Goal: Task Accomplishment & Management: Manage account settings

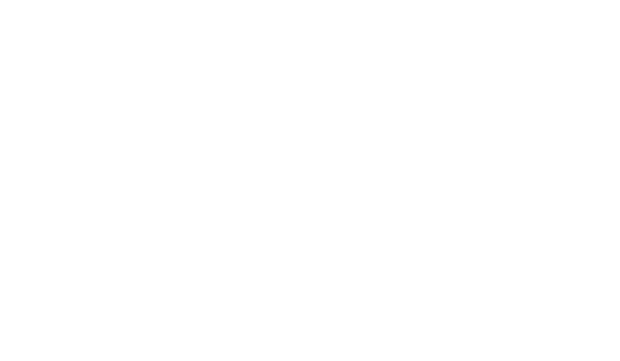
click at [140, 86] on body at bounding box center [310, 180] width 620 height 361
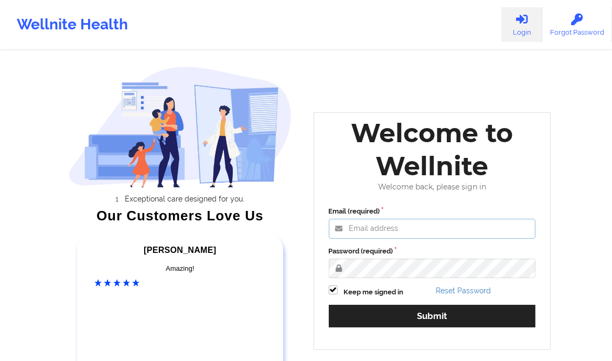
click at [393, 230] on input "Email (required)" at bounding box center [432, 229] width 207 height 20
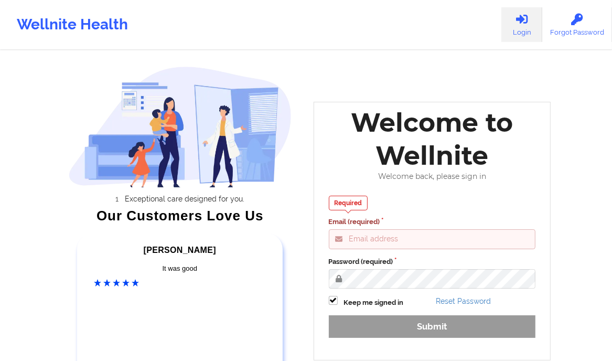
type input "clifford@wellnite.com"
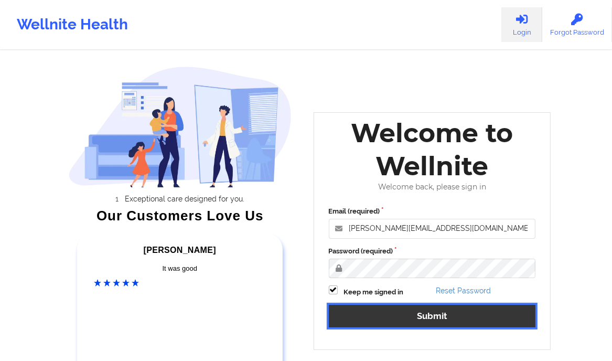
click at [456, 316] on button "Submit" at bounding box center [432, 316] width 207 height 23
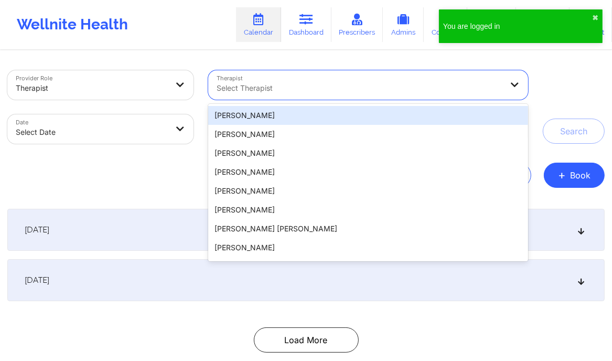
click at [241, 88] on div at bounding box center [360, 88] width 286 height 13
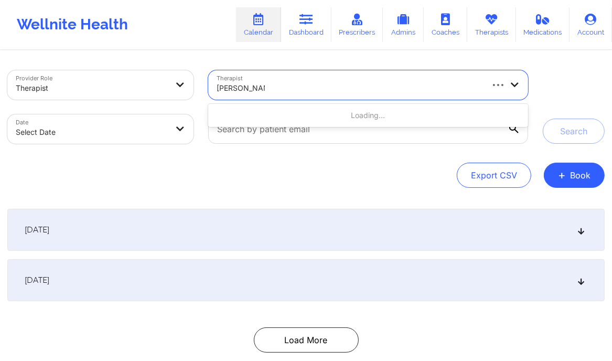
type input "Richard pollino"
click at [332, 88] on div at bounding box center [360, 88] width 286 height 13
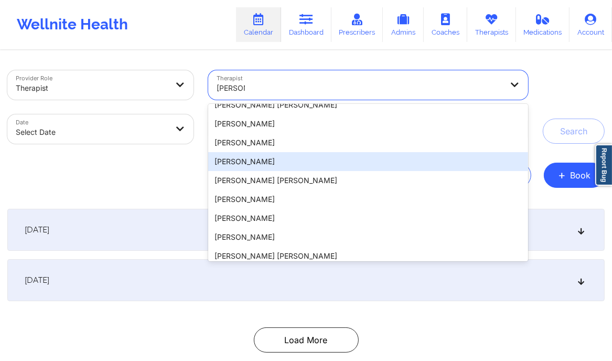
scroll to position [224, 0]
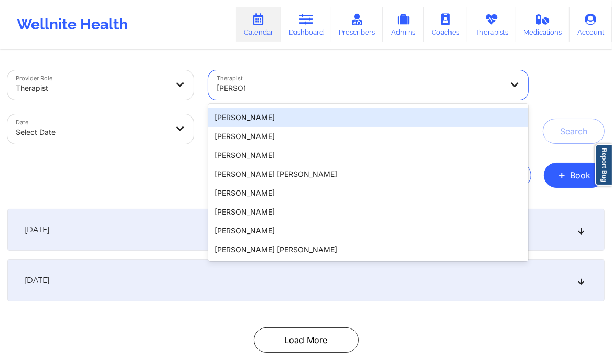
type input "Richard"
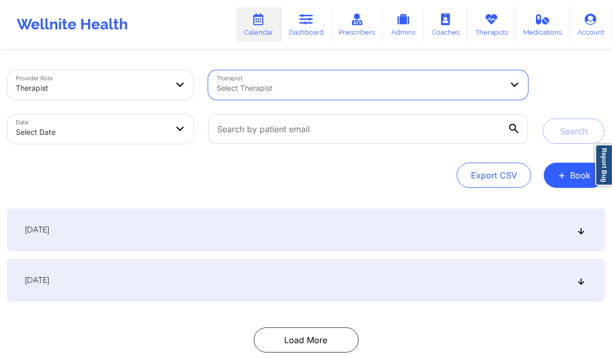
paste input "Richard Ryan Kenneth Pollino"
type input "Richard Ryan Kenneth Pollino"
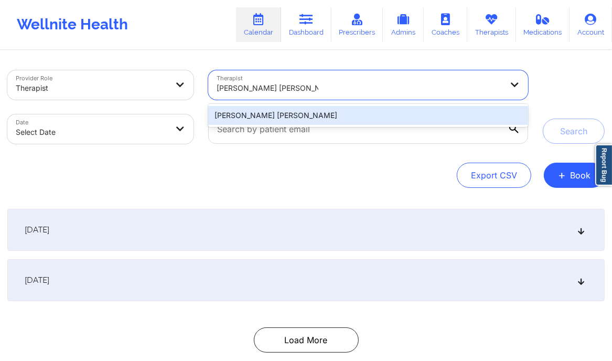
click at [254, 114] on div "Richard Ryan Kenneth Pollino" at bounding box center [368, 115] width 320 height 19
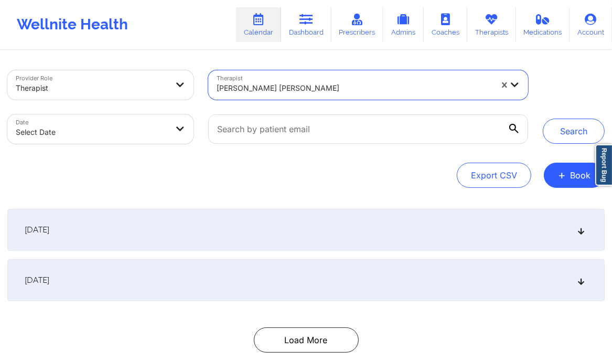
select select "2025-8"
select select "2025-9"
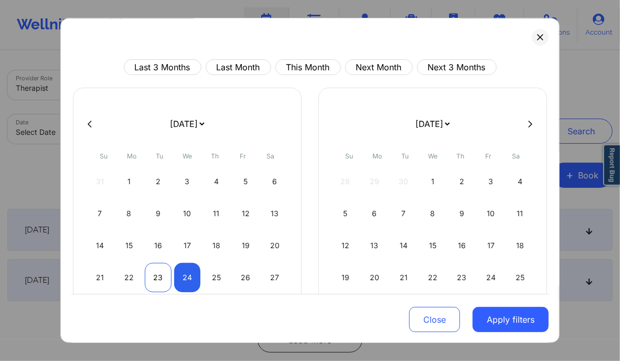
click at [156, 276] on div "23" at bounding box center [158, 277] width 27 height 29
select select "2025-8"
select select "2025-9"
select select "2025-8"
select select "2025-9"
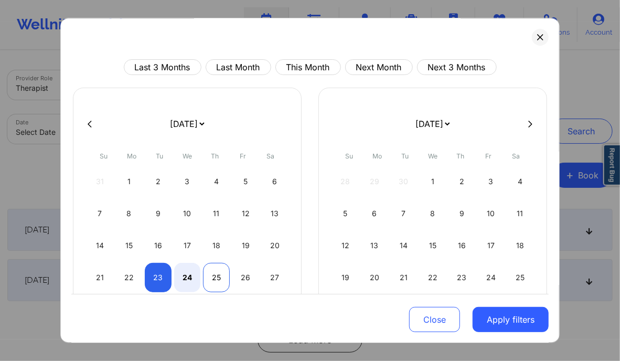
click at [210, 275] on div "25" at bounding box center [216, 277] width 27 height 29
select select "2025-8"
select select "2025-9"
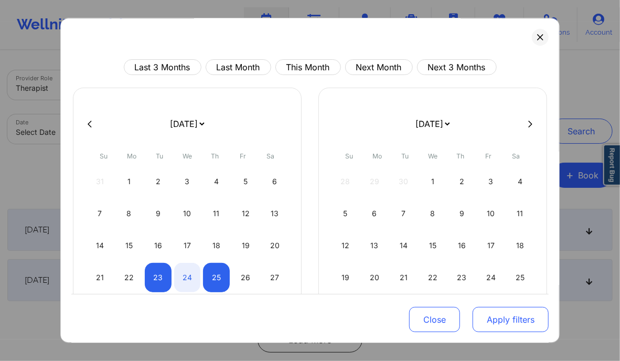
click at [523, 323] on button "Apply filters" at bounding box center [511, 319] width 76 height 25
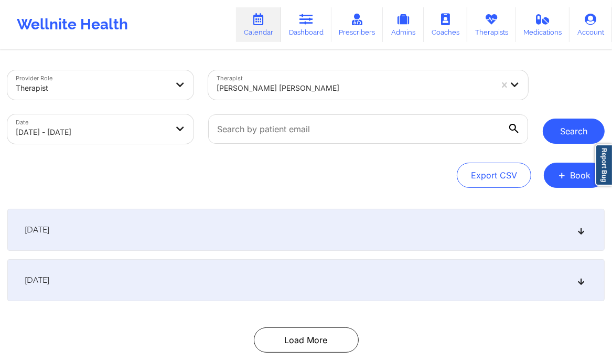
click at [574, 137] on button "Search" at bounding box center [574, 131] width 62 height 25
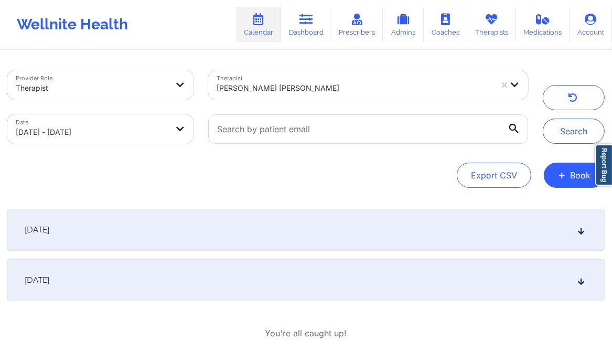
scroll to position [47, 0]
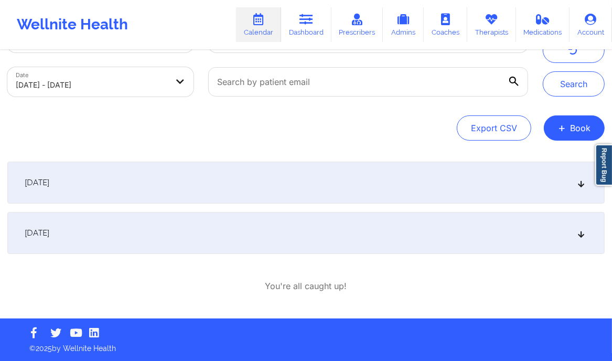
click at [410, 247] on div "September 24, 2025" at bounding box center [305, 233] width 597 height 42
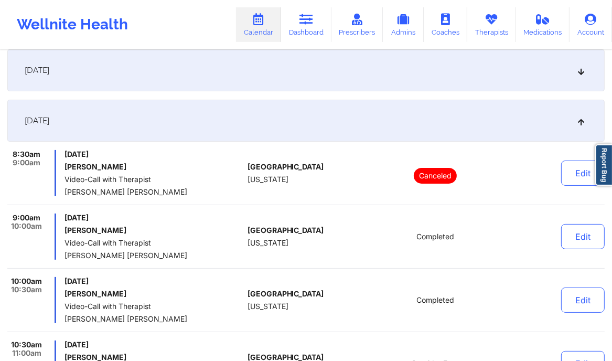
scroll to position [157, 0]
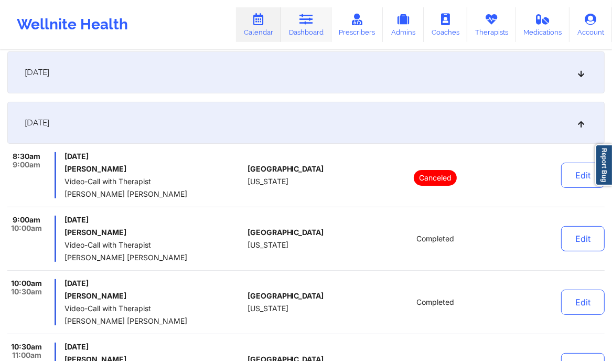
click at [317, 33] on link "Dashboard" at bounding box center [306, 24] width 50 height 35
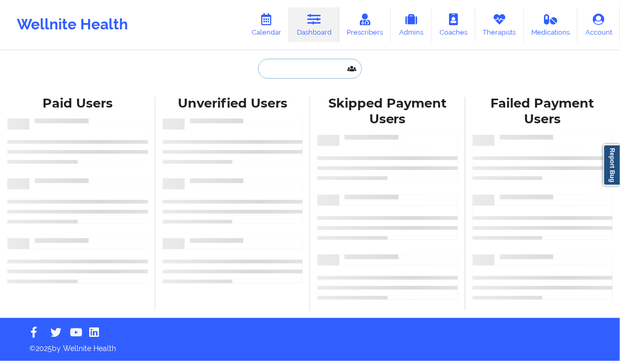
click at [280, 72] on input "text" at bounding box center [310, 69] width 104 height 20
paste input "Linda Cabrera"
type input "Linda Cabrera"
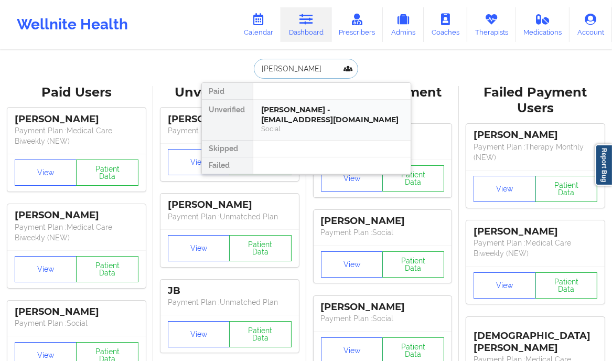
click at [326, 119] on div "Linda Cabrera - lindamdionne@yahoo.com" at bounding box center [332, 114] width 141 height 19
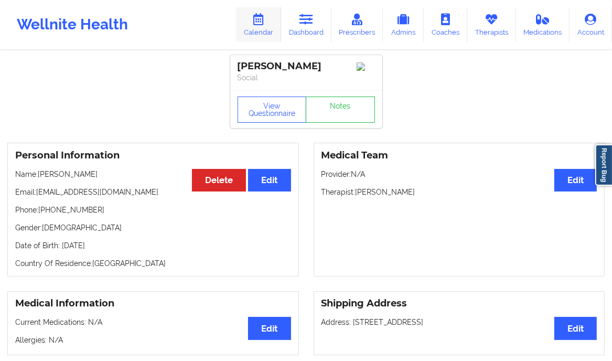
click at [260, 22] on icon at bounding box center [259, 20] width 14 height 12
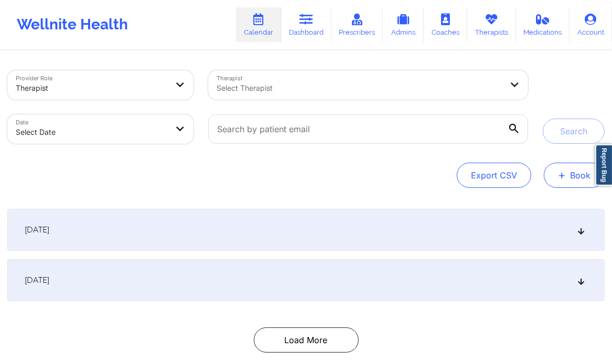
click at [571, 174] on button "+ Book" at bounding box center [574, 175] width 61 height 25
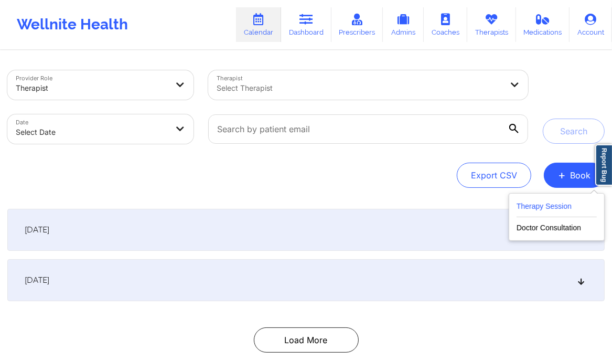
click at [550, 206] on button "Therapy Session" at bounding box center [557, 208] width 80 height 17
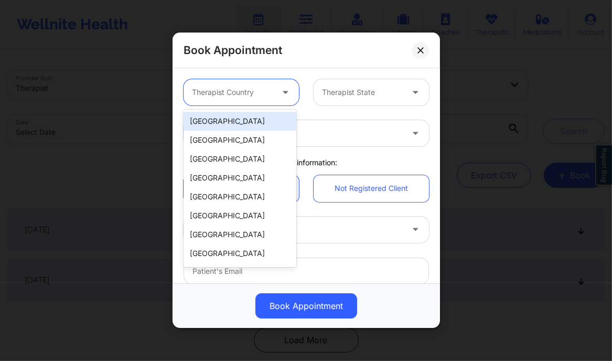
click at [274, 96] on div at bounding box center [286, 92] width 25 height 26
click at [256, 122] on div "United States" at bounding box center [240, 121] width 113 height 19
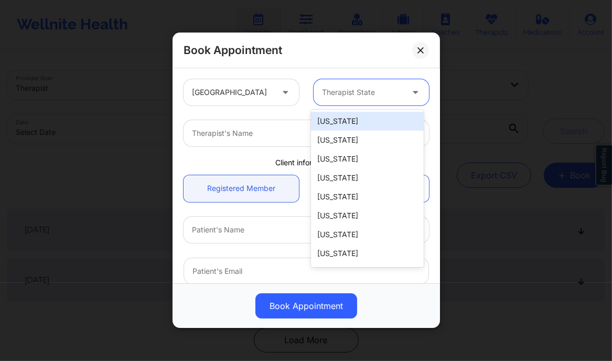
click at [393, 89] on div at bounding box center [362, 93] width 81 height 13
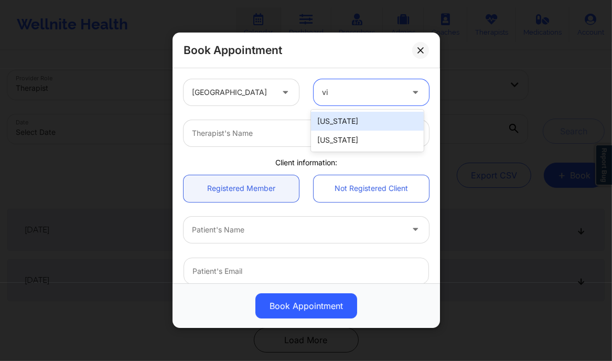
type input "vir"
click at [387, 119] on div "Virginia" at bounding box center [367, 121] width 113 height 19
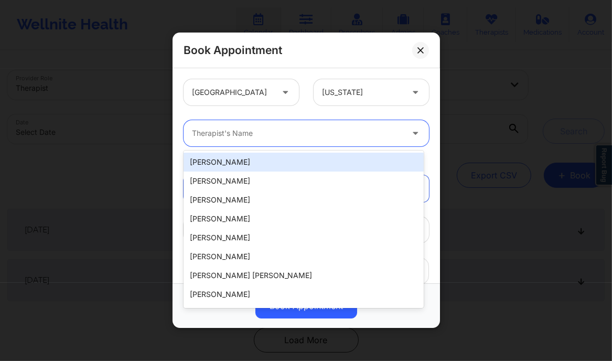
click at [365, 132] on div at bounding box center [297, 133] width 211 height 13
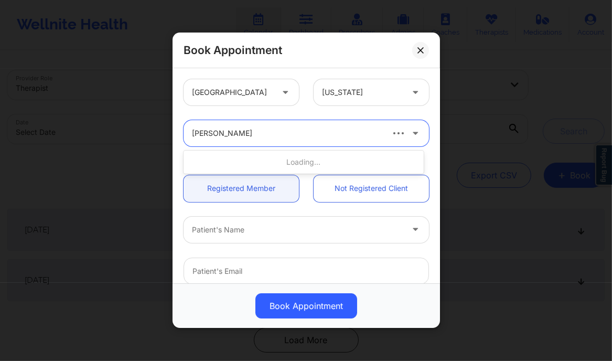
type input "sharon b hopkins"
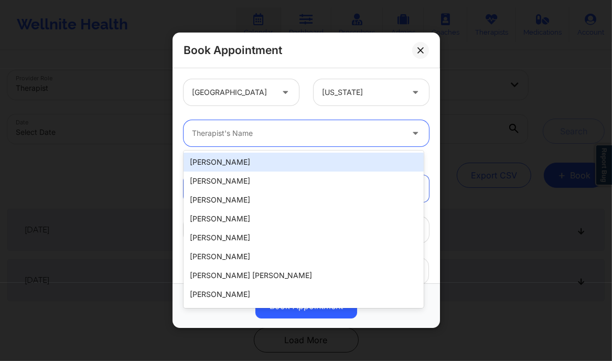
click at [234, 131] on div at bounding box center [297, 133] width 211 height 13
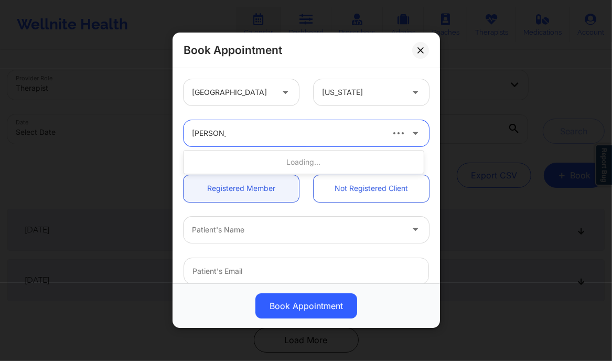
type input "sharon B"
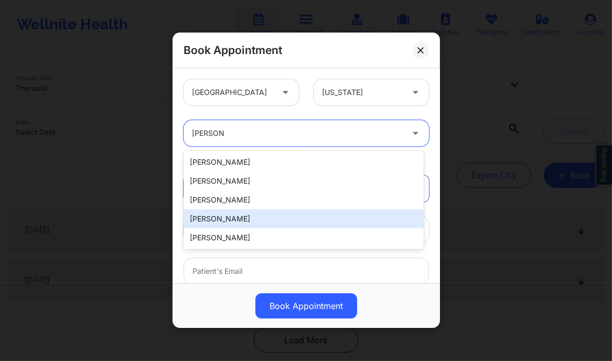
click at [236, 226] on div "Sharon B Hopkins" at bounding box center [304, 218] width 240 height 19
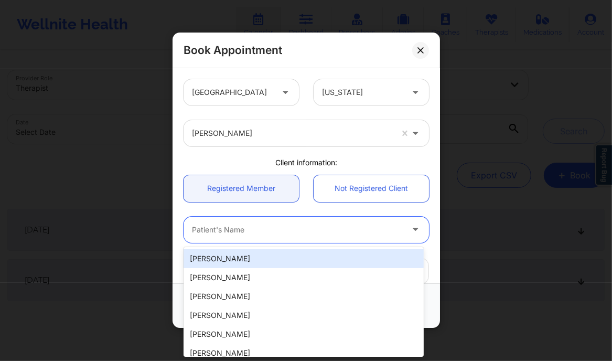
click at [254, 224] on div at bounding box center [297, 229] width 211 height 13
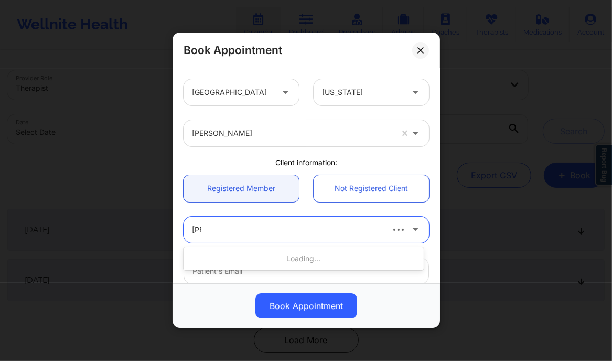
type input "linda"
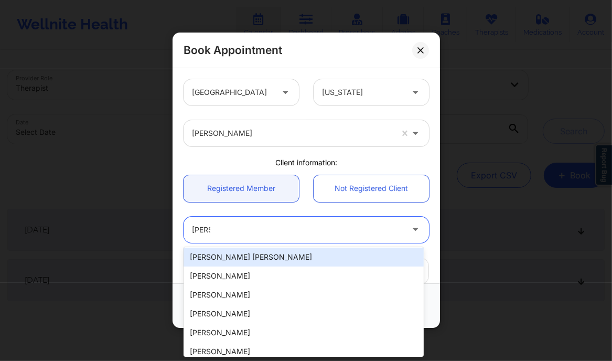
scroll to position [80, 0]
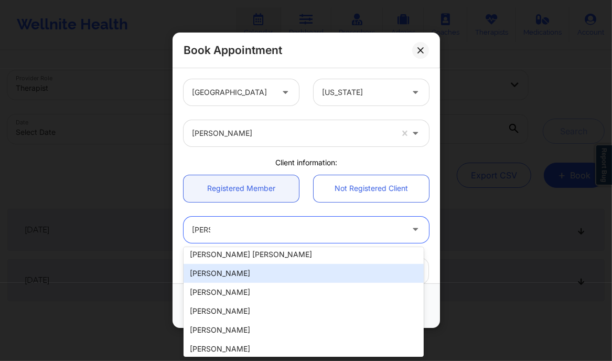
click at [250, 274] on div "Linda Cabrera" at bounding box center [304, 273] width 240 height 19
type input "lindamdionne@yahoo.com"
type input "+1352-204-6724"
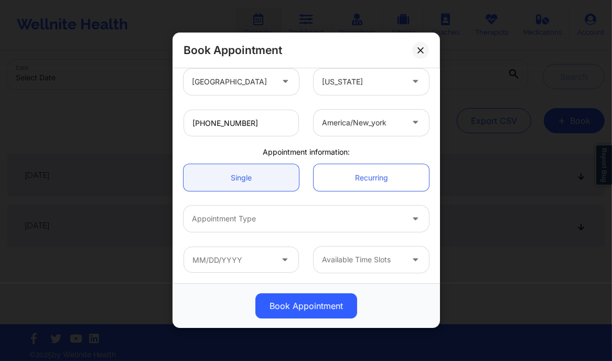
scroll to position [59, 0]
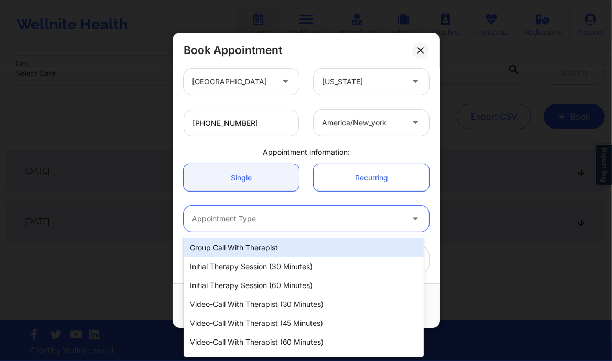
click at [265, 213] on div at bounding box center [297, 219] width 211 height 13
click at [262, 224] on div at bounding box center [297, 219] width 211 height 13
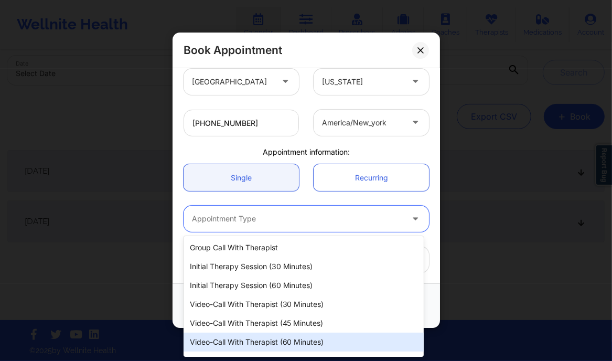
click at [327, 337] on div "Video-Call with Therapist (60 minutes)" at bounding box center [304, 341] width 240 height 19
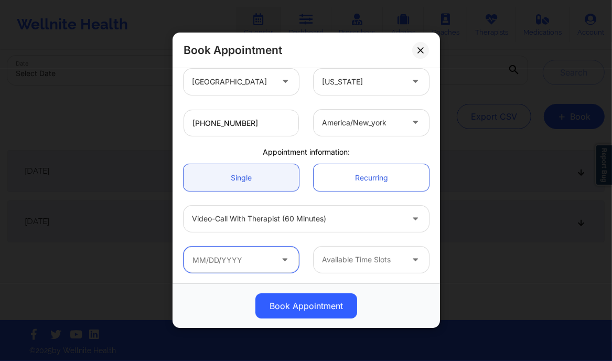
click at [275, 263] on input "text" at bounding box center [241, 259] width 115 height 26
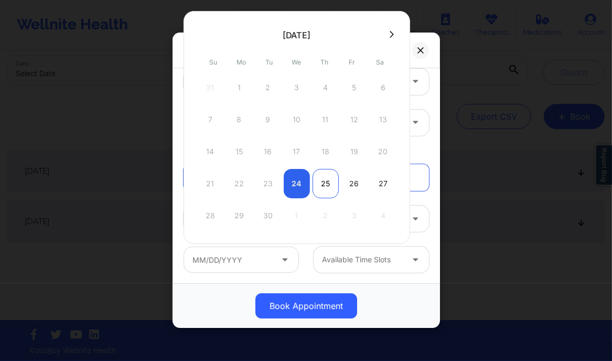
click at [324, 184] on div "25" at bounding box center [326, 183] width 26 height 29
type input "09/25/2025"
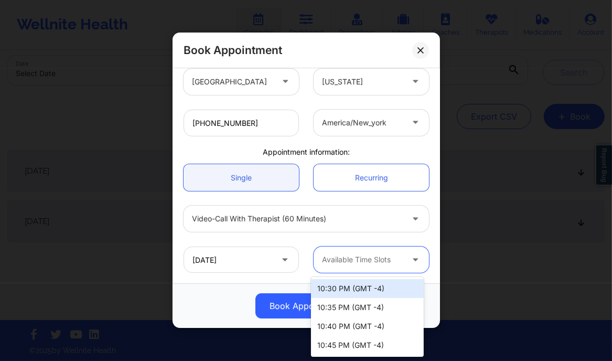
click at [356, 252] on div "Available Time Slots" at bounding box center [359, 259] width 90 height 26
click at [342, 264] on div at bounding box center [362, 260] width 81 height 13
click at [350, 286] on div "10:30 PM (GMT -4)" at bounding box center [367, 288] width 113 height 19
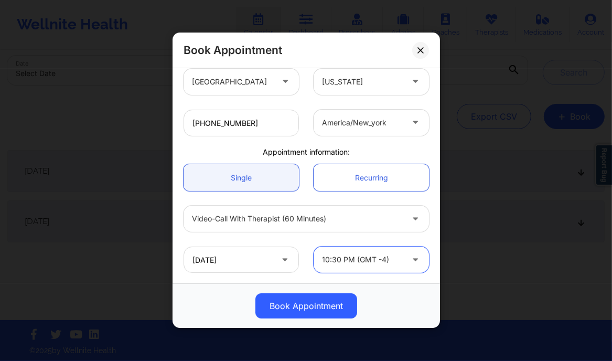
scroll to position [61, 0]
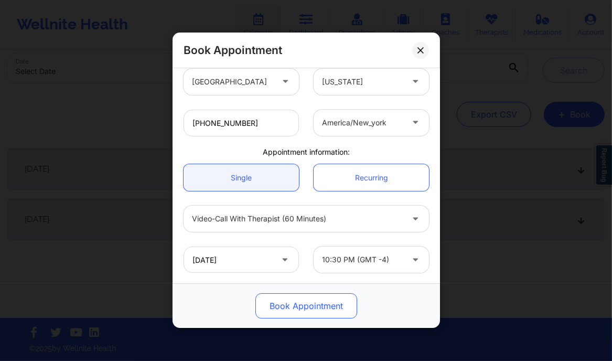
click at [306, 306] on button "Book Appointment" at bounding box center [306, 306] width 102 height 25
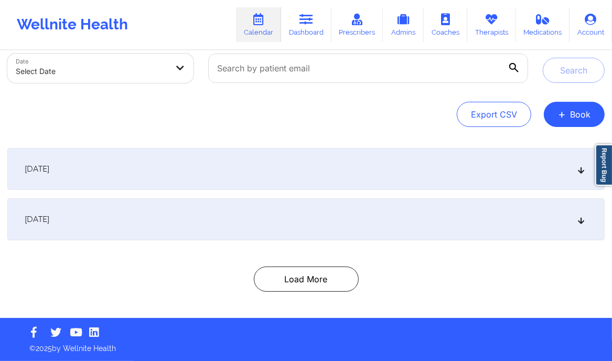
scroll to position [0, 0]
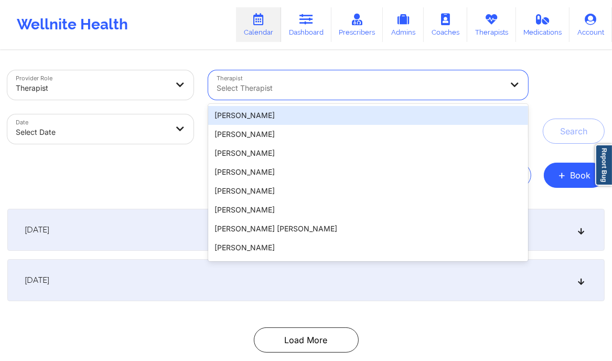
click at [302, 84] on div at bounding box center [360, 88] width 286 height 13
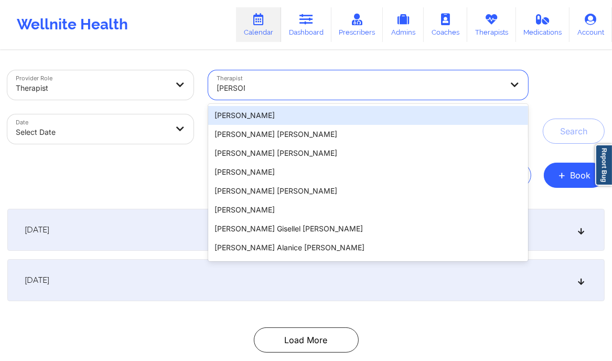
type input "Sharon B"
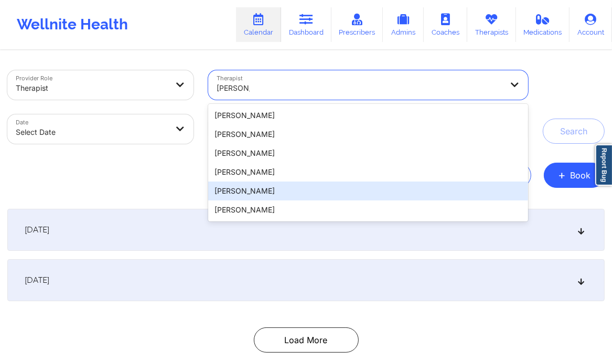
click at [289, 199] on div "Sharon B Hopkins" at bounding box center [368, 190] width 320 height 19
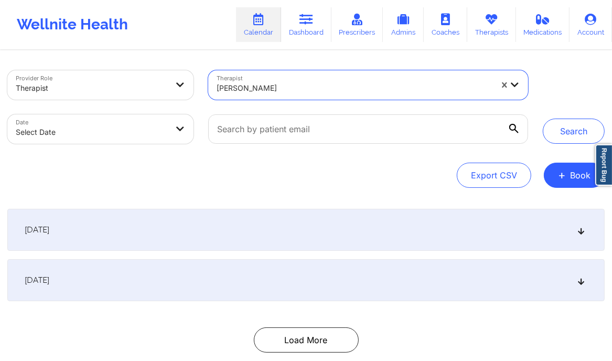
select select "2025-8"
select select "2025-9"
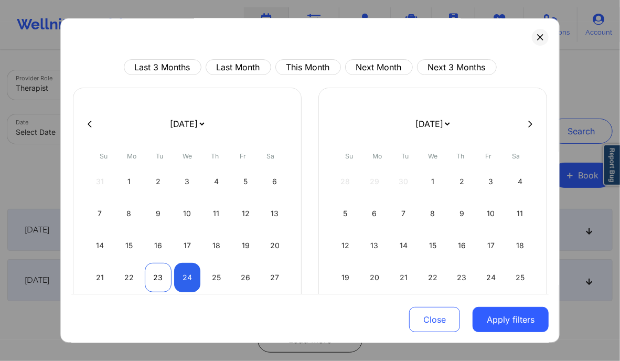
click at [166, 284] on div "23" at bounding box center [158, 277] width 27 height 29
select select "2025-8"
select select "2025-9"
select select "2025-8"
select select "2025-9"
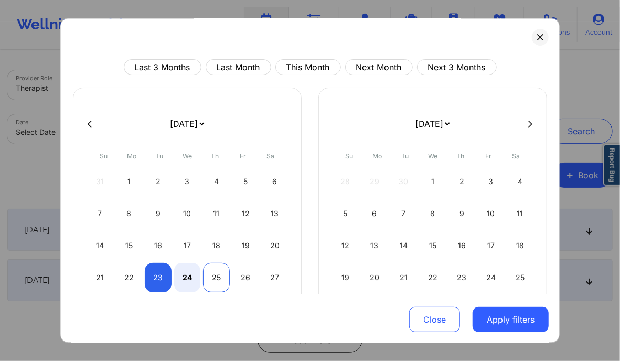
select select "2025-8"
select select "2025-9"
select select "2025-8"
select select "2025-9"
click at [239, 281] on div "26" at bounding box center [245, 277] width 27 height 29
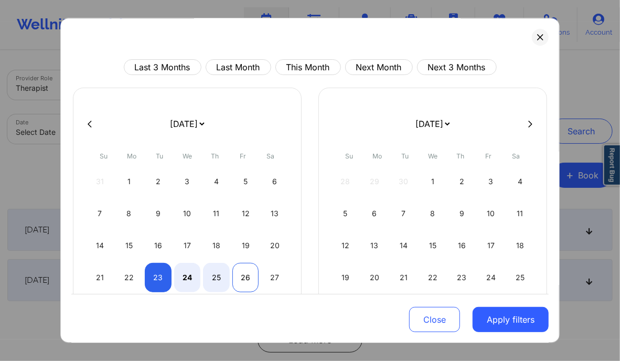
select select "2025-8"
select select "2025-9"
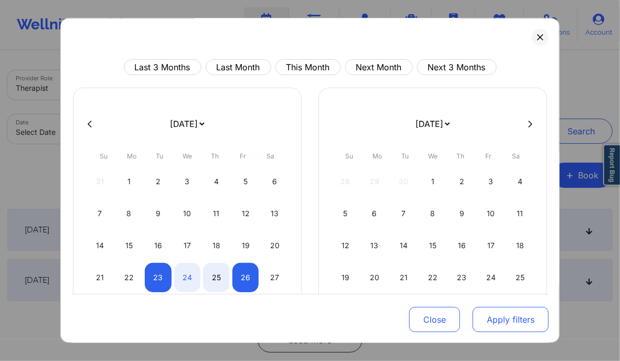
click at [495, 318] on button "Apply filters" at bounding box center [511, 319] width 76 height 25
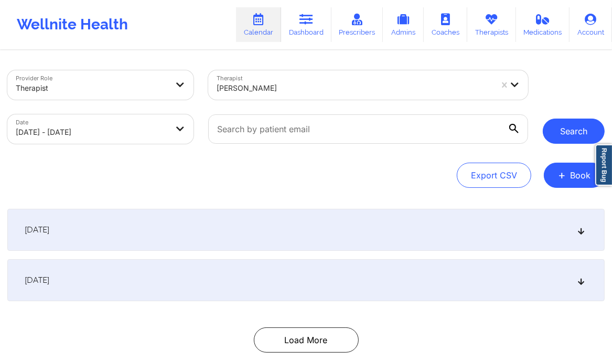
click at [566, 128] on button "Search" at bounding box center [574, 131] width 62 height 25
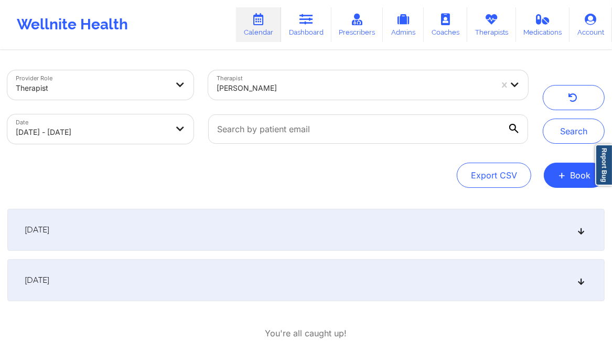
click at [464, 288] on div "September 25, 2025" at bounding box center [305, 280] width 597 height 42
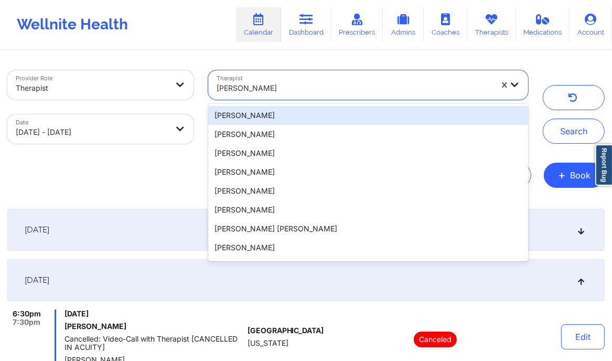
click at [420, 79] on div "Sharon B Hopkins" at bounding box center [354, 88] width 275 height 23
paste input "Dr. Keith Crownover PhD"
type input "Dr. Keith Crownover PhD"
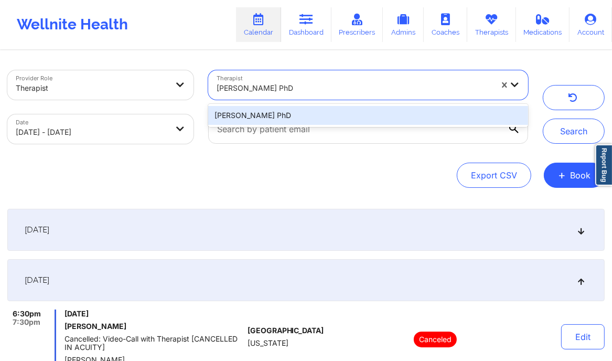
click at [260, 112] on div "Dr. Keith Crownover PhD" at bounding box center [368, 115] width 320 height 19
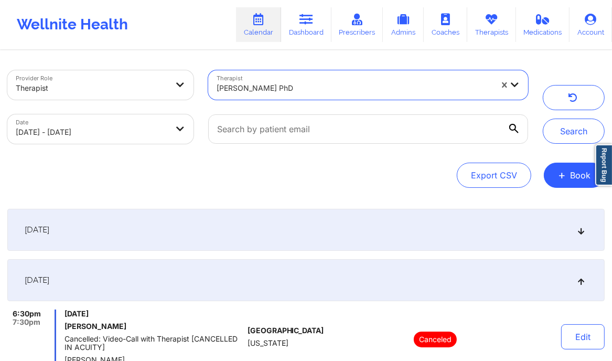
click at [122, 127] on body "Wellnite Health Calendar Dashboard Prescribers Admins Coaches Therapists Medica…" at bounding box center [306, 180] width 612 height 361
select select "2025-8"
select select "2025-9"
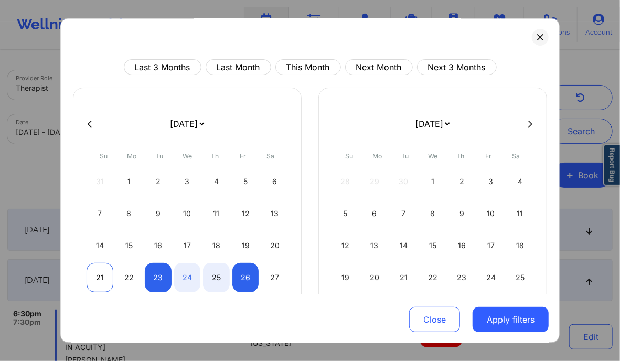
click at [99, 278] on div "21" at bounding box center [100, 277] width 27 height 29
select select "2025-8"
select select "2025-9"
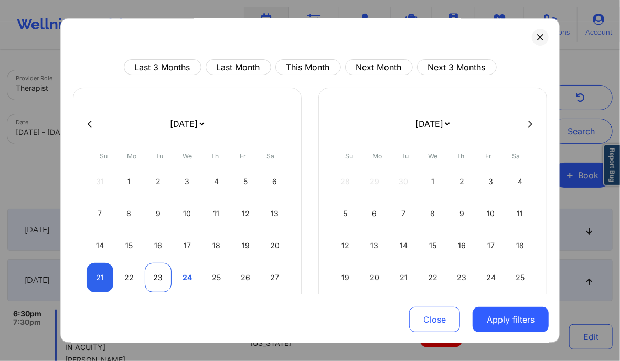
select select "2025-8"
select select "2025-9"
click at [153, 280] on div "23" at bounding box center [158, 277] width 27 height 29
select select "2025-8"
select select "2025-9"
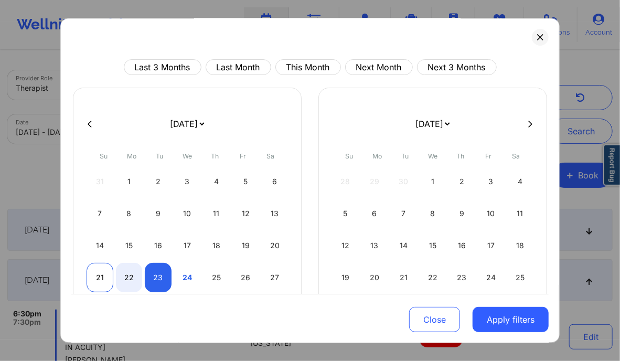
click at [92, 272] on div "21" at bounding box center [100, 277] width 27 height 29
select select "2025-8"
select select "2025-9"
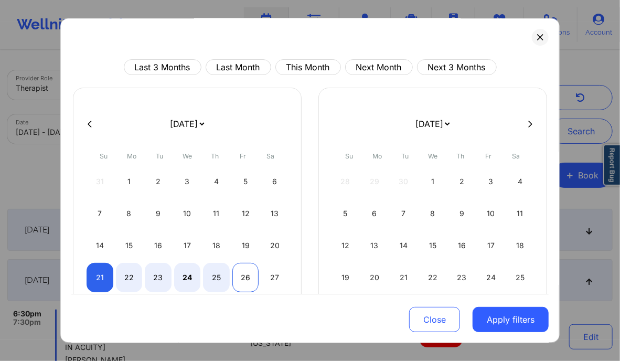
select select "2025-8"
select select "2025-9"
click at [252, 280] on div "26" at bounding box center [245, 277] width 27 height 29
select select "2025-8"
select select "2025-9"
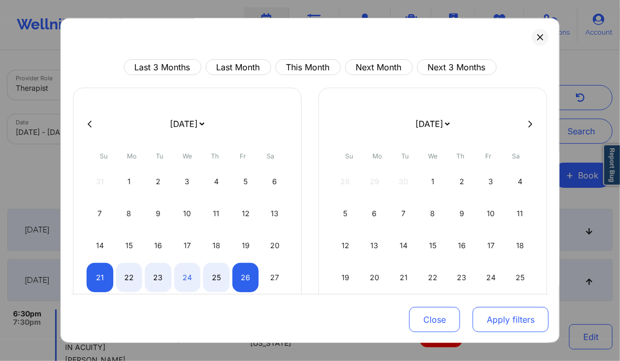
click at [522, 313] on button "Apply filters" at bounding box center [511, 319] width 76 height 25
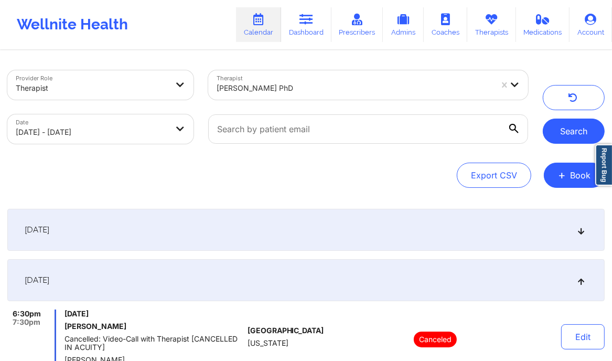
click at [559, 127] on button "Search" at bounding box center [574, 131] width 62 height 25
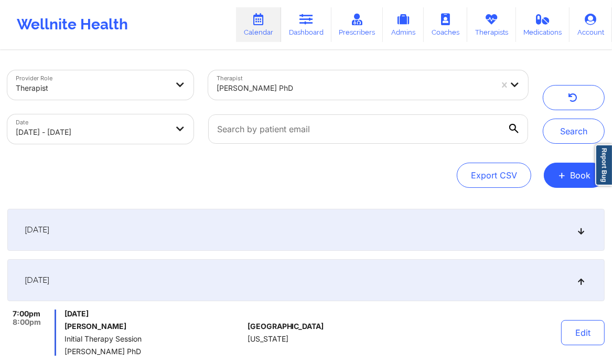
click at [102, 124] on body "Wellnite Health Calendar Dashboard Prescribers Admins Coaches Therapists Medica…" at bounding box center [306, 180] width 612 height 361
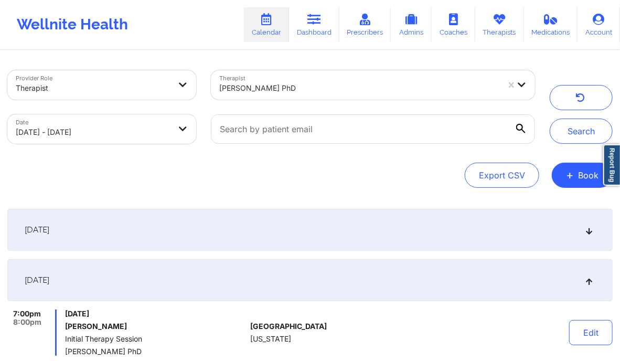
select select "2025-8"
select select "2025-9"
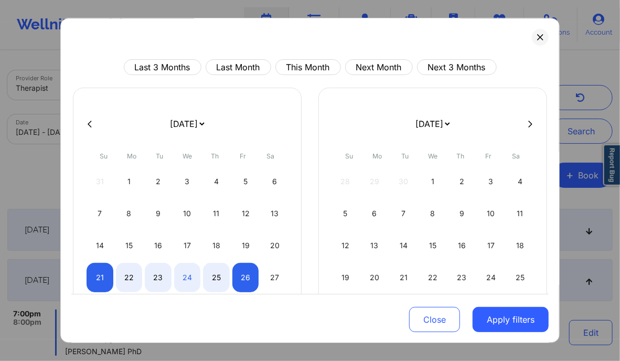
click at [102, 124] on form "January 2019 February 2019 March 2019 April 2019 May 2019 June 2019 July 2019 A…" at bounding box center [187, 123] width 171 height 29
click at [266, 275] on div "27" at bounding box center [274, 277] width 27 height 29
select select "2025-8"
select select "2025-9"
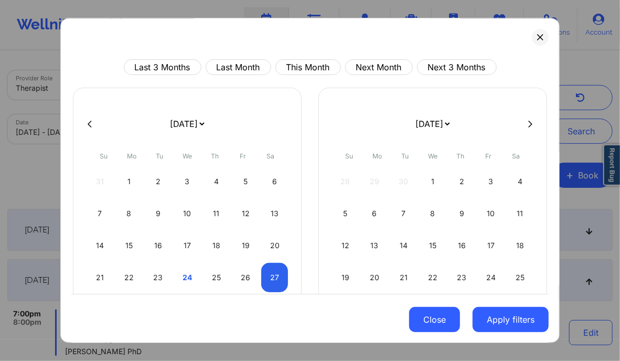
select select "2025-8"
select select "2025-9"
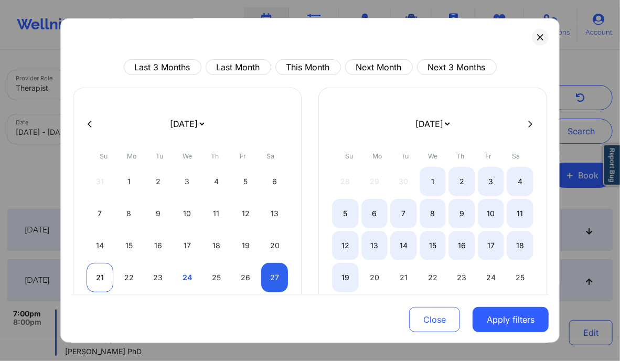
select select "2025-8"
select select "2025-9"
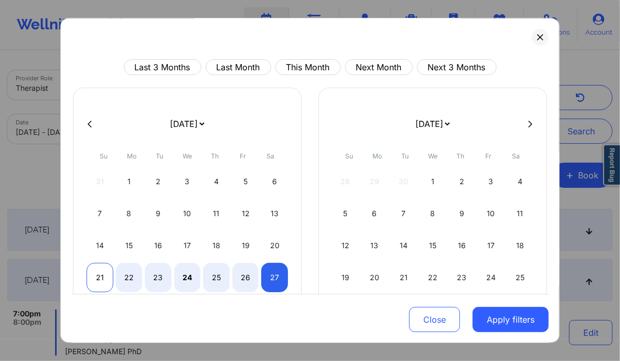
click at [92, 273] on div "21" at bounding box center [100, 277] width 27 height 29
select select "2025-8"
select select "2025-9"
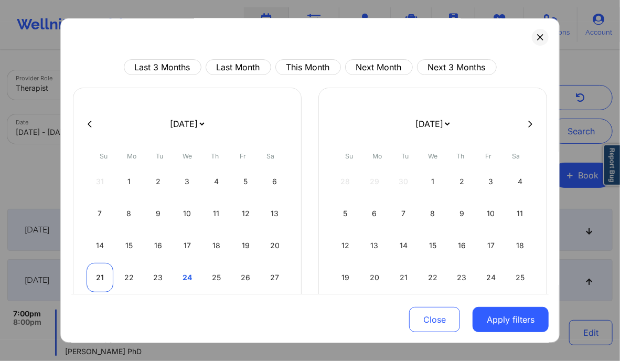
click at [92, 273] on div "21" at bounding box center [100, 277] width 27 height 29
select select "2025-8"
select select "2025-9"
click at [138, 269] on div "22" at bounding box center [129, 277] width 27 height 29
select select "2025-8"
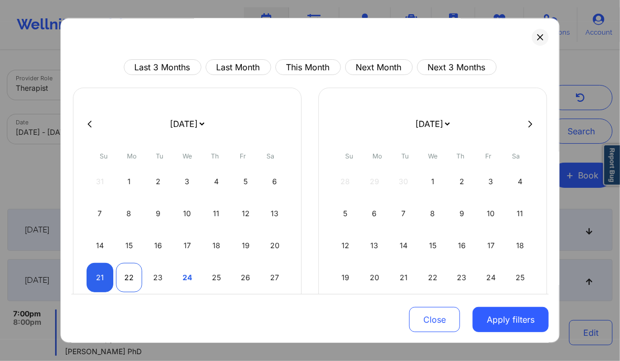
select select "2025-9"
select select "2025-8"
select select "2025-9"
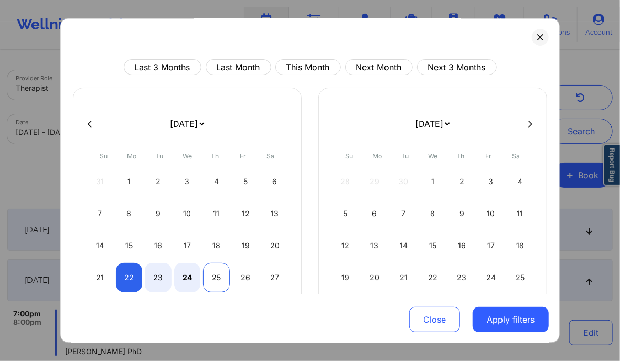
select select "2025-8"
select select "2025-9"
select select "2025-8"
select select "2025-9"
click at [248, 271] on div "26" at bounding box center [245, 277] width 27 height 29
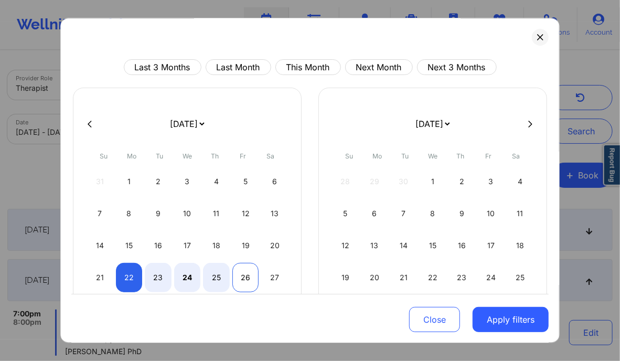
select select "2025-8"
select select "2025-9"
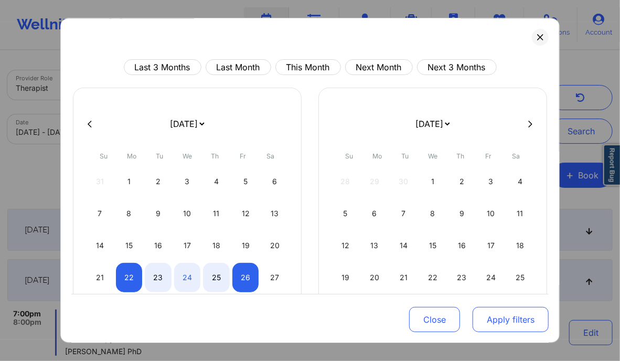
click at [520, 319] on button "Apply filters" at bounding box center [511, 319] width 76 height 25
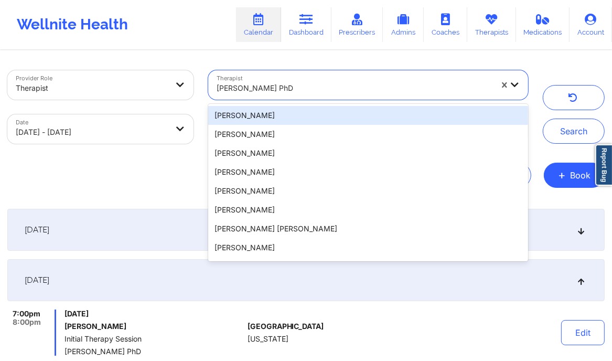
click at [287, 90] on div at bounding box center [354, 88] width 275 height 13
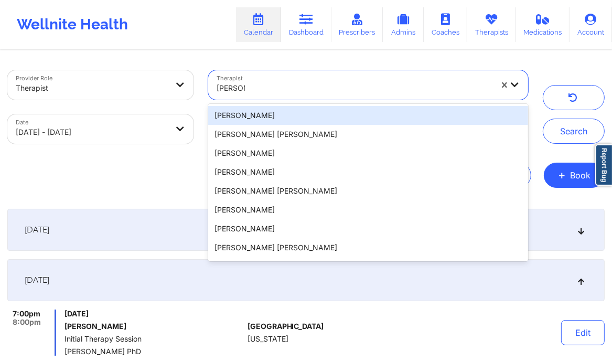
type input "michael"
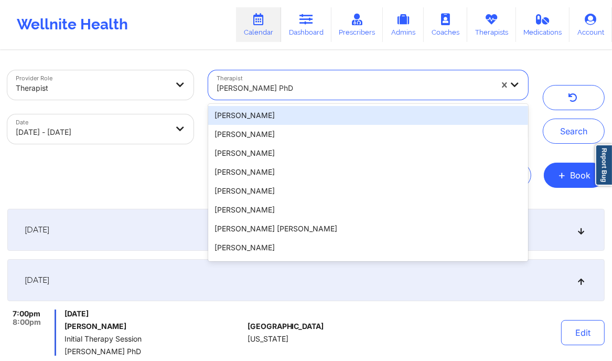
click at [257, 81] on div "Dr. Keith Crownover PhD" at bounding box center [354, 88] width 275 height 23
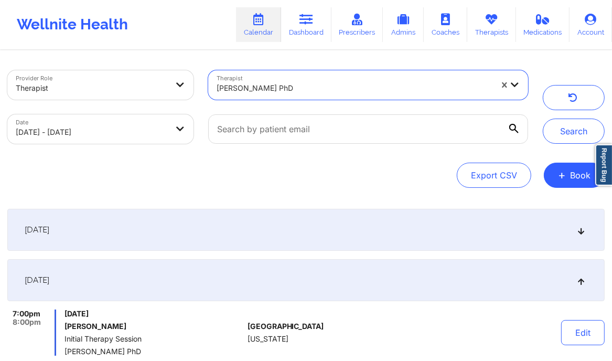
click at [257, 81] on div "Dr. Keith Crownover PhD" at bounding box center [354, 88] width 275 height 23
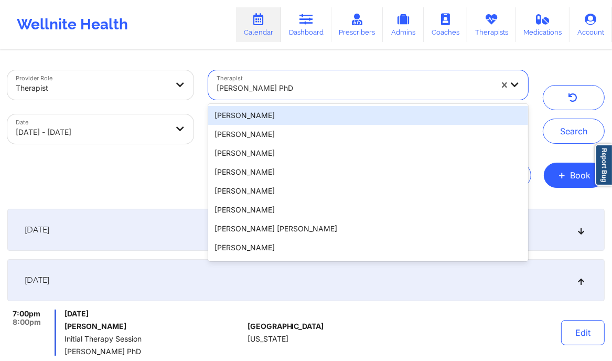
click at [257, 81] on div "Dr. Keith Crownover PhD" at bounding box center [354, 88] width 275 height 23
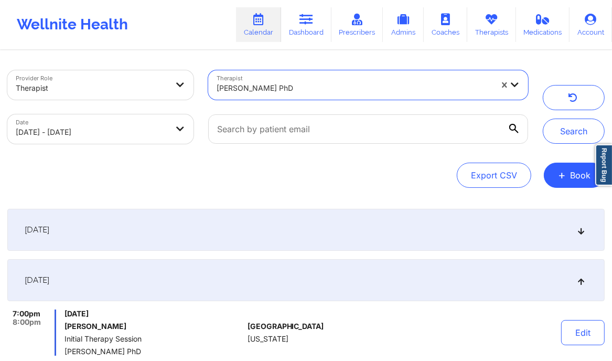
click at [257, 81] on div "Dr. Keith Crownover PhD" at bounding box center [354, 88] width 275 height 23
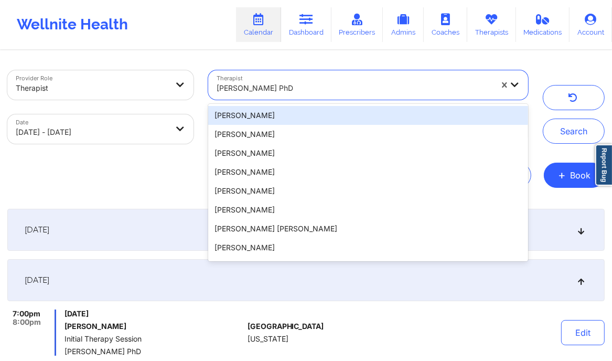
click at [254, 90] on div at bounding box center [354, 88] width 275 height 13
paste input "Micheal Weuste"
type input "Micheal Weuste"
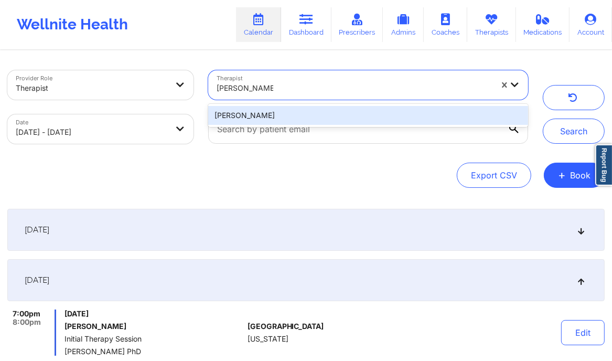
click at [257, 120] on div "Micheal Weuste" at bounding box center [368, 115] width 320 height 19
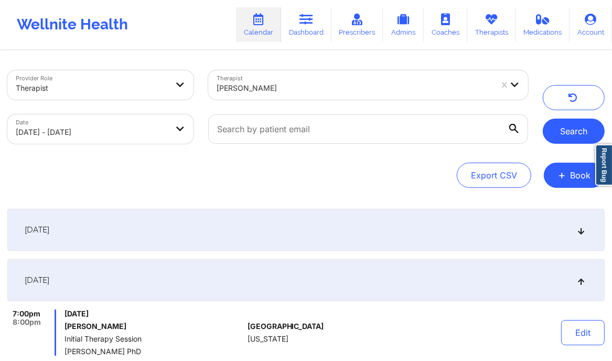
click at [552, 128] on button "Search" at bounding box center [574, 131] width 62 height 25
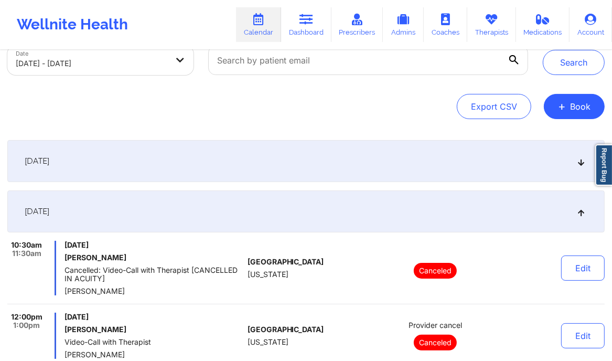
scroll to position [72, 0]
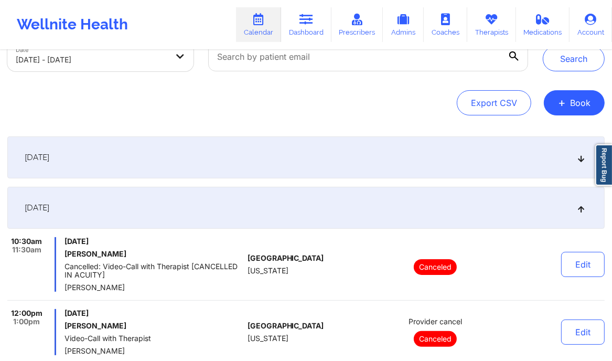
click at [400, 171] on div "September 22, 2025" at bounding box center [305, 157] width 597 height 42
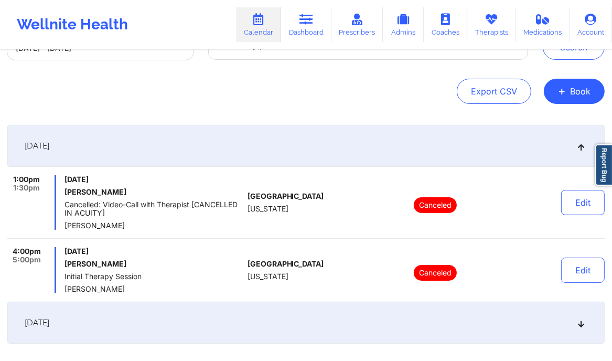
scroll to position [67, 0]
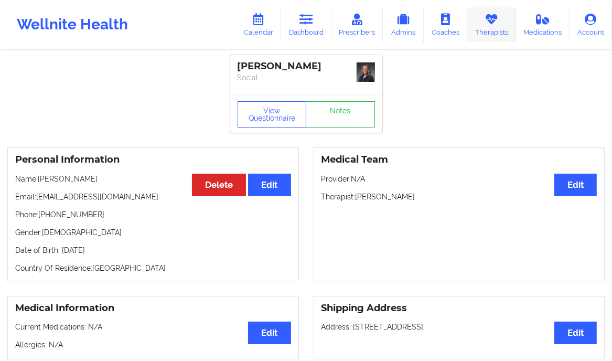
click at [499, 33] on link "Therapists" at bounding box center [491, 24] width 49 height 35
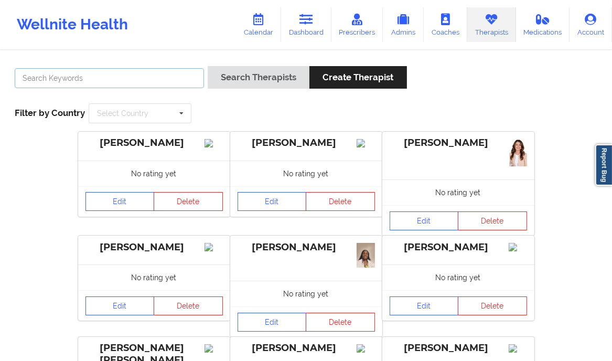
click at [144, 81] on input "text" at bounding box center [109, 78] width 189 height 20
type input "Sharon B Hopkins"
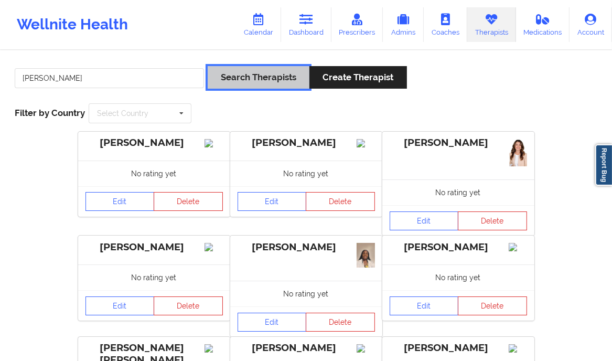
click at [241, 79] on button "Search Therapists" at bounding box center [259, 77] width 102 height 23
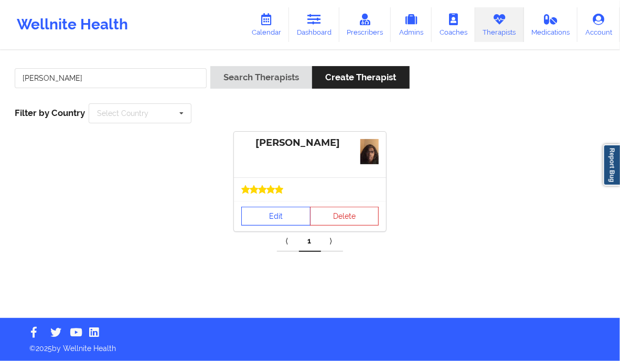
click at [264, 217] on link "Edit" at bounding box center [275, 216] width 69 height 19
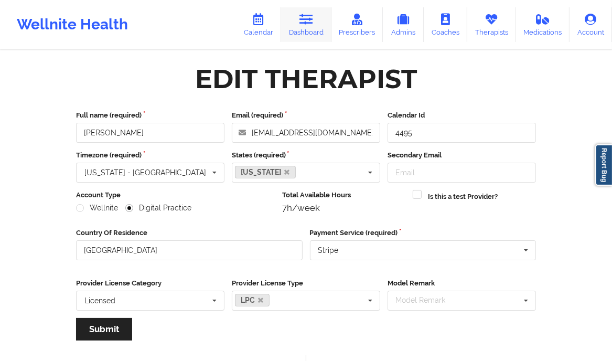
click at [304, 34] on link "Dashboard" at bounding box center [306, 24] width 50 height 35
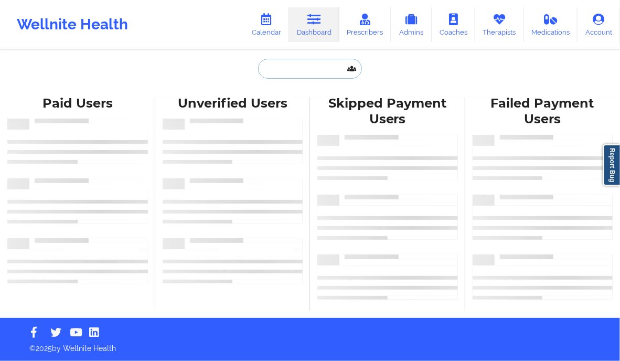
click at [273, 69] on input "text" at bounding box center [310, 69] width 104 height 20
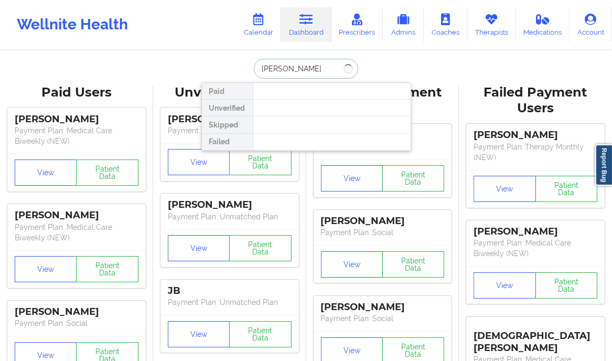
type input "linda cabrera"
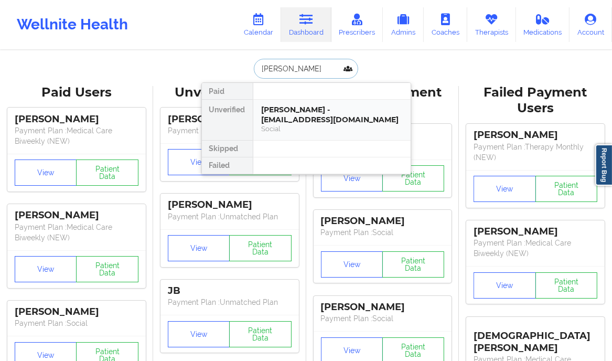
click at [368, 121] on div "Linda Cabrera - lindamdionne@yahoo.com" at bounding box center [332, 114] width 141 height 19
